Goal: Transaction & Acquisition: Obtain resource

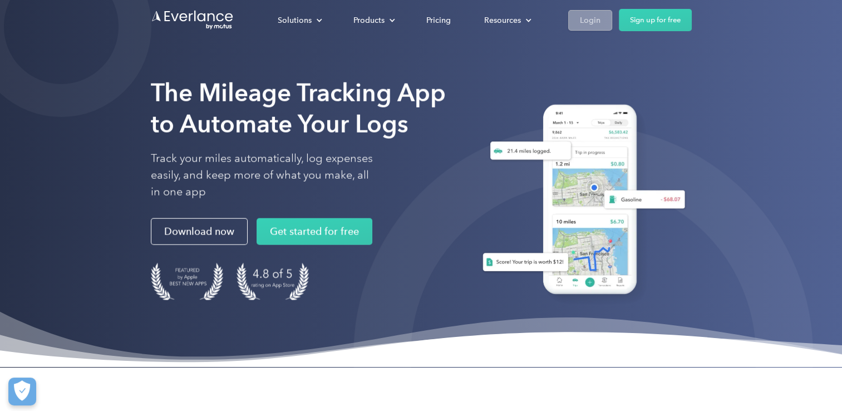
click at [597, 24] on div "Login" at bounding box center [590, 20] width 21 height 14
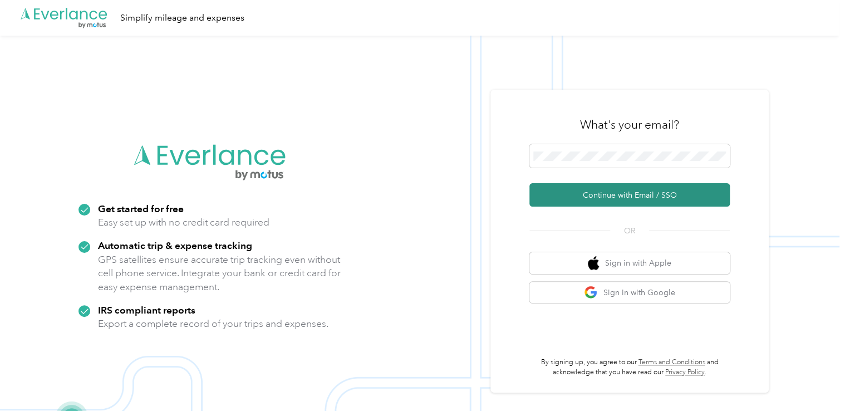
click at [596, 204] on button "Continue with Email / SSO" at bounding box center [629, 194] width 200 height 23
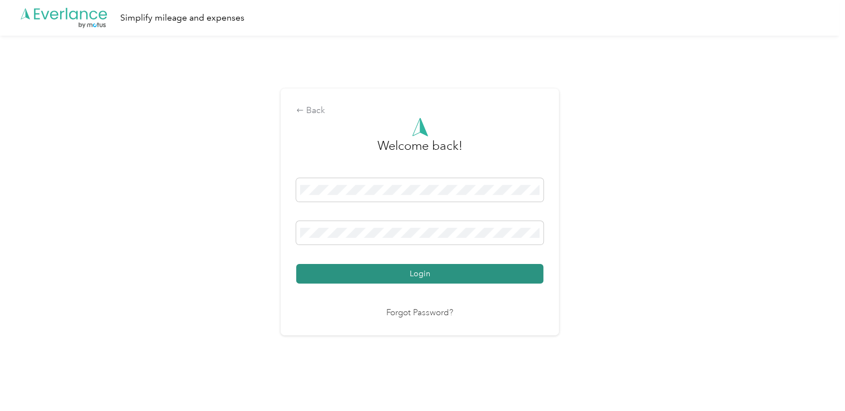
click at [425, 274] on button "Login" at bounding box center [419, 273] width 247 height 19
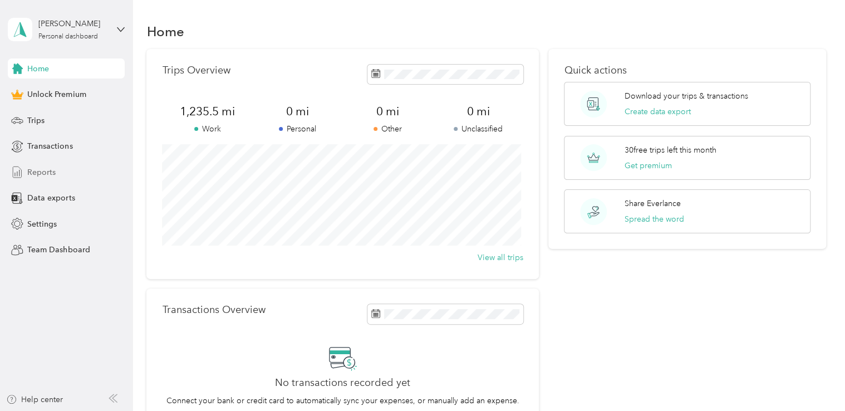
click at [42, 172] on span "Reports" at bounding box center [41, 172] width 28 height 12
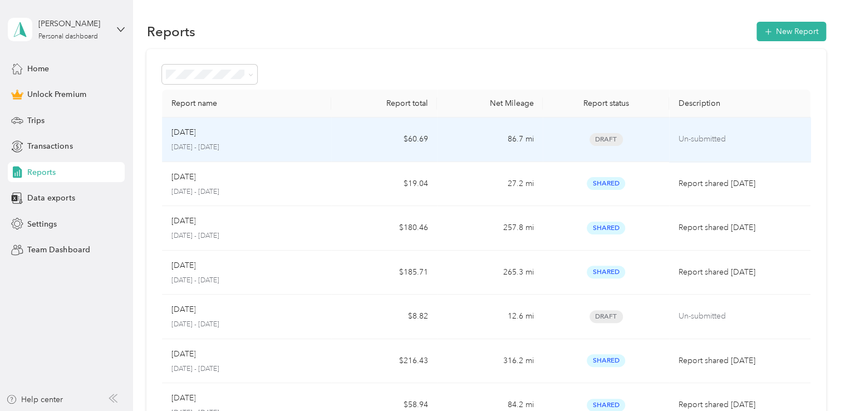
click at [193, 133] on p "[DATE]" at bounding box center [183, 132] width 24 height 12
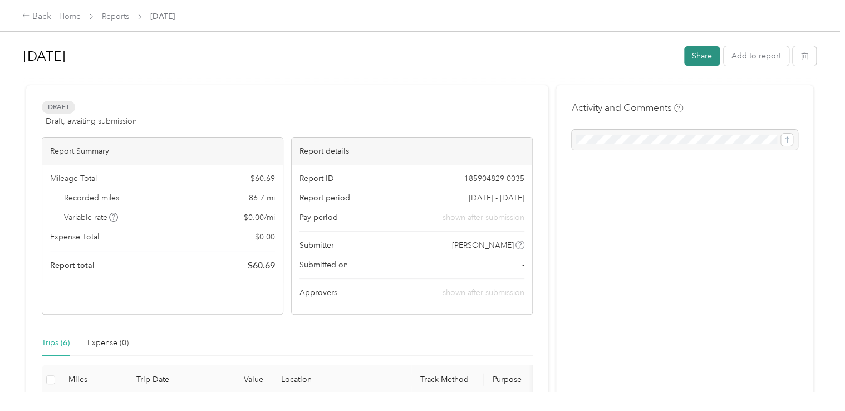
click at [695, 53] on button "Share" at bounding box center [702, 55] width 36 height 19
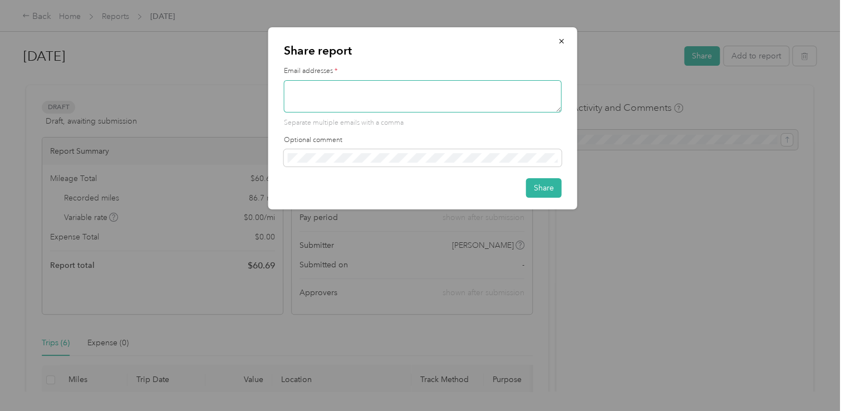
click at [393, 99] on textarea at bounding box center [423, 96] width 278 height 32
type textarea "[EMAIL_ADDRESS][DOMAIN_NAME]"
click at [547, 187] on button "Share" at bounding box center [544, 187] width 36 height 19
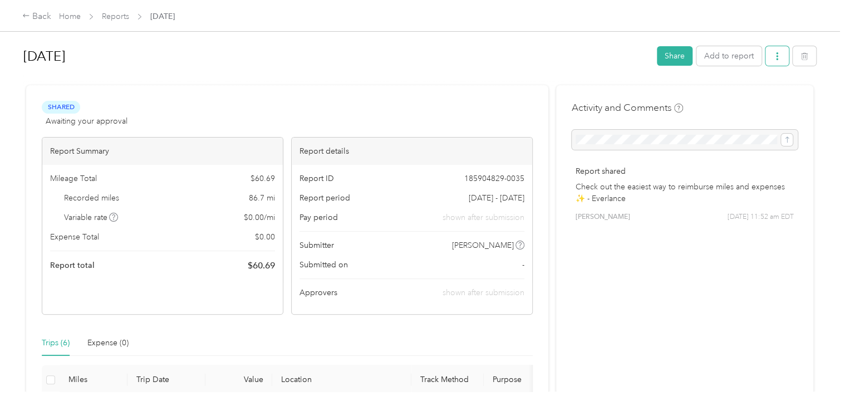
click at [771, 61] on button "button" at bounding box center [777, 55] width 23 height 19
click at [735, 96] on span "Download" at bounding box center [742, 97] width 37 height 12
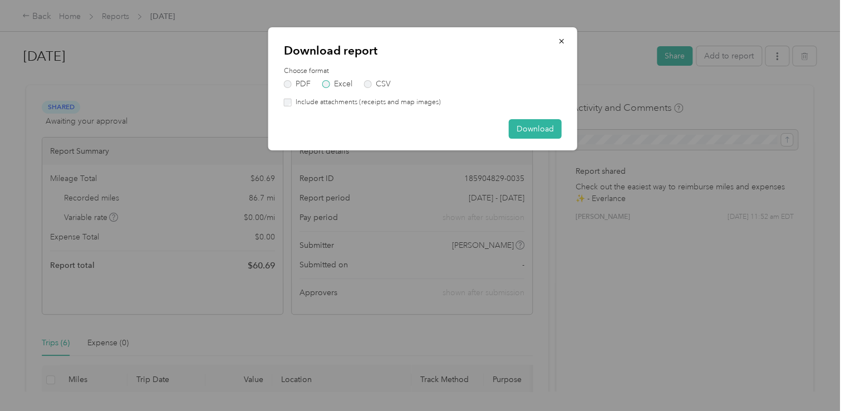
click at [328, 85] on label "Excel" at bounding box center [337, 84] width 30 height 8
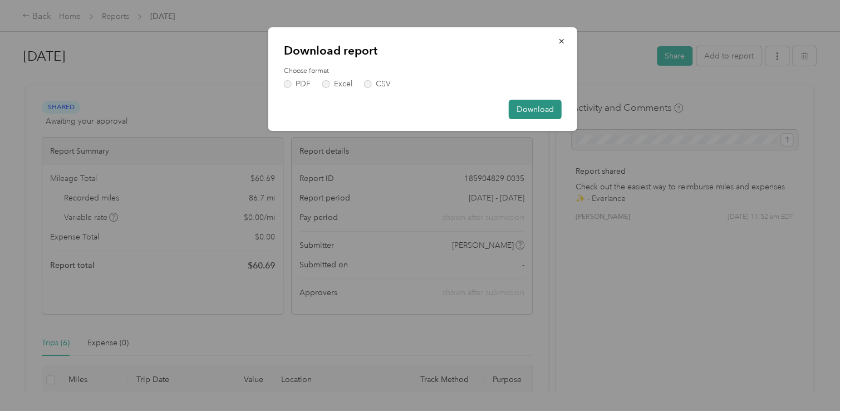
click at [538, 105] on button "Download" at bounding box center [535, 109] width 53 height 19
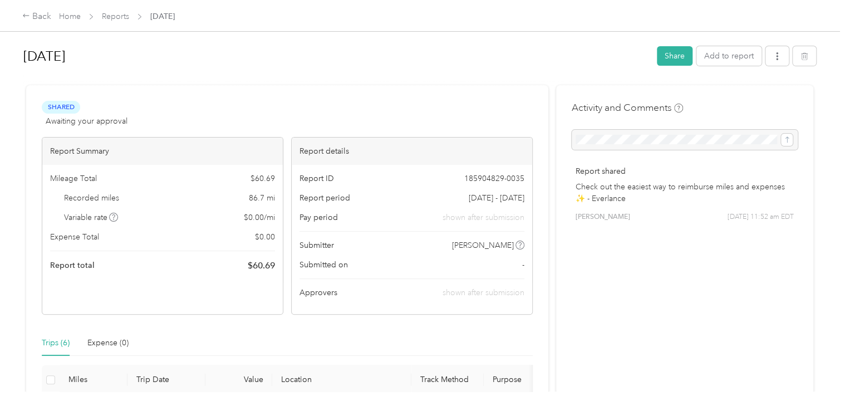
click at [774, 55] on icon "button" at bounding box center [777, 56] width 8 height 8
click at [729, 97] on span "Download" at bounding box center [742, 97] width 37 height 12
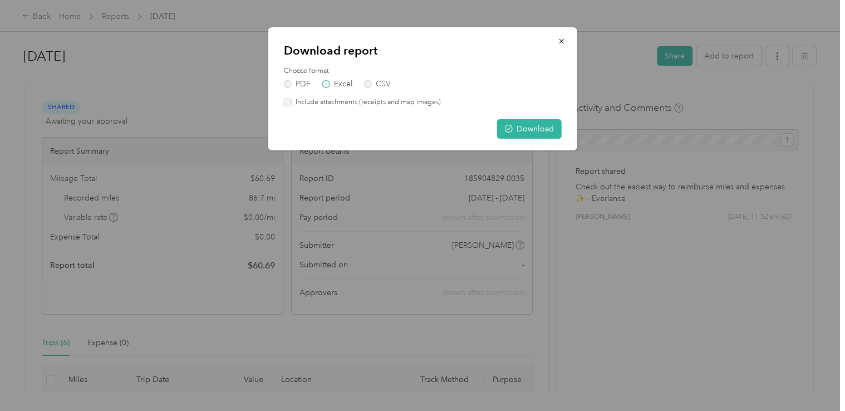
click at [329, 84] on label "Excel" at bounding box center [337, 84] width 30 height 8
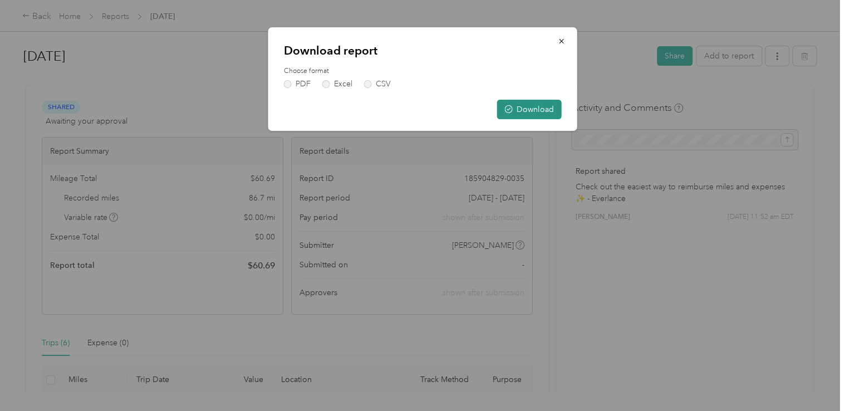
click at [528, 101] on button "Download" at bounding box center [529, 109] width 65 height 19
